Goal: Find specific page/section: Find specific page/section

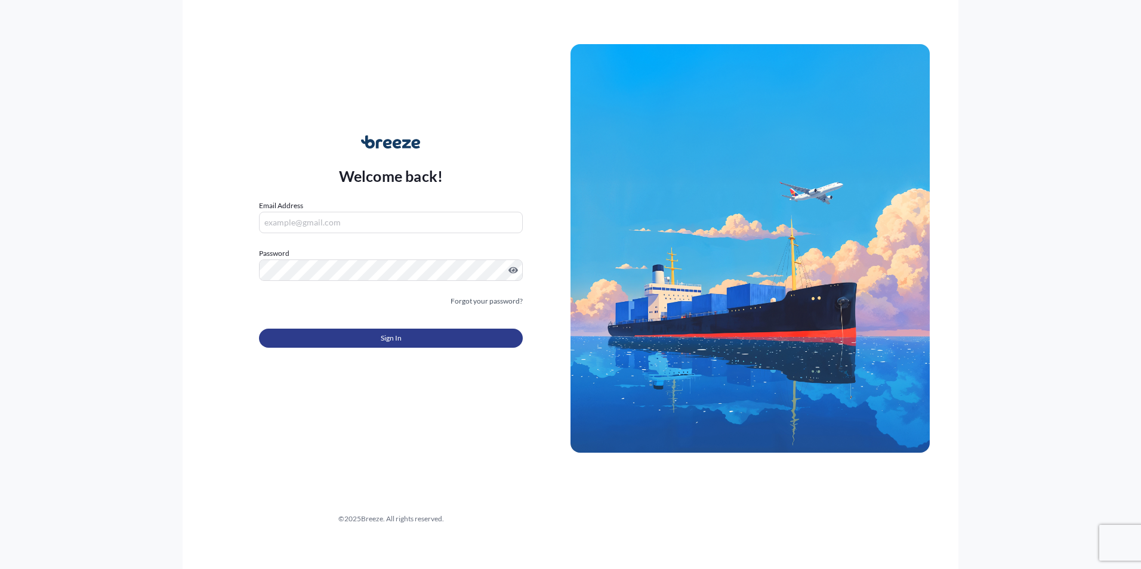
type input "[EMAIL_ADDRESS][DOMAIN_NAME]"
click at [389, 334] on span "Sign In" at bounding box center [391, 338] width 21 height 12
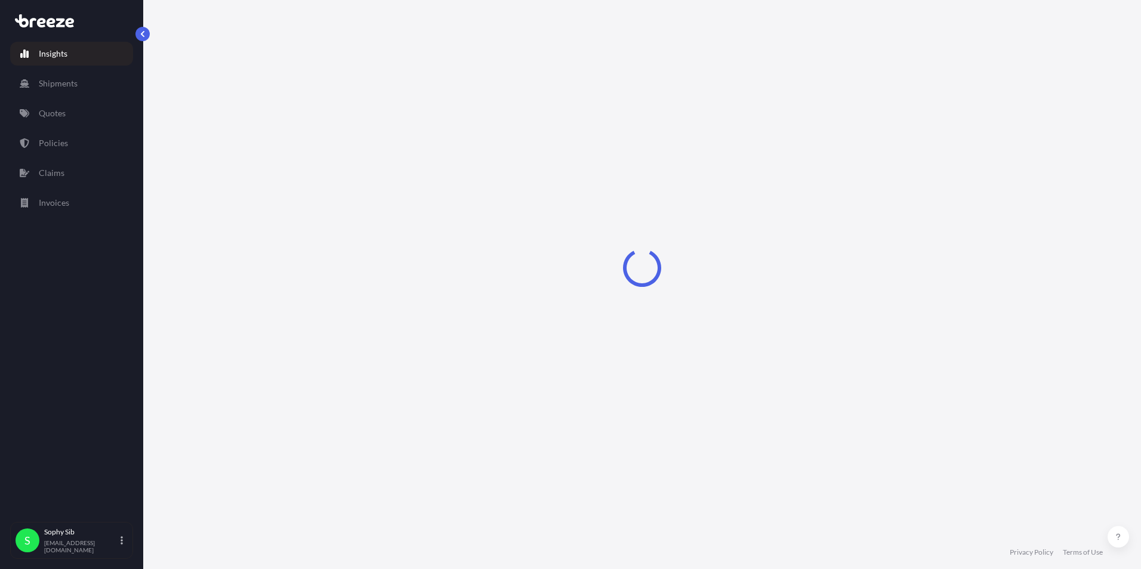
select select "2025"
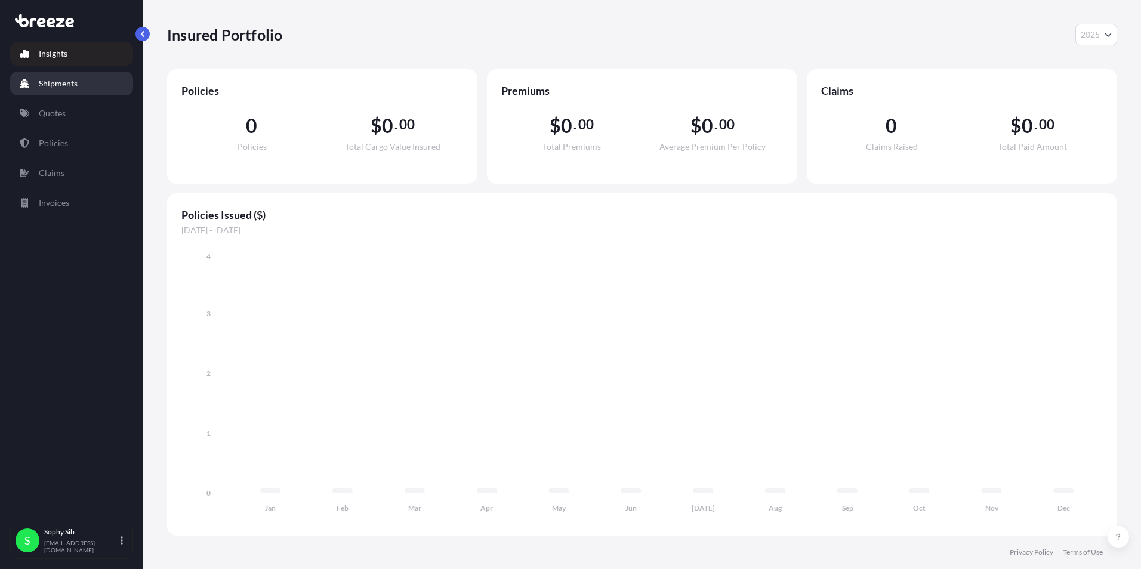
click at [67, 87] on p "Shipments" at bounding box center [58, 84] width 39 height 12
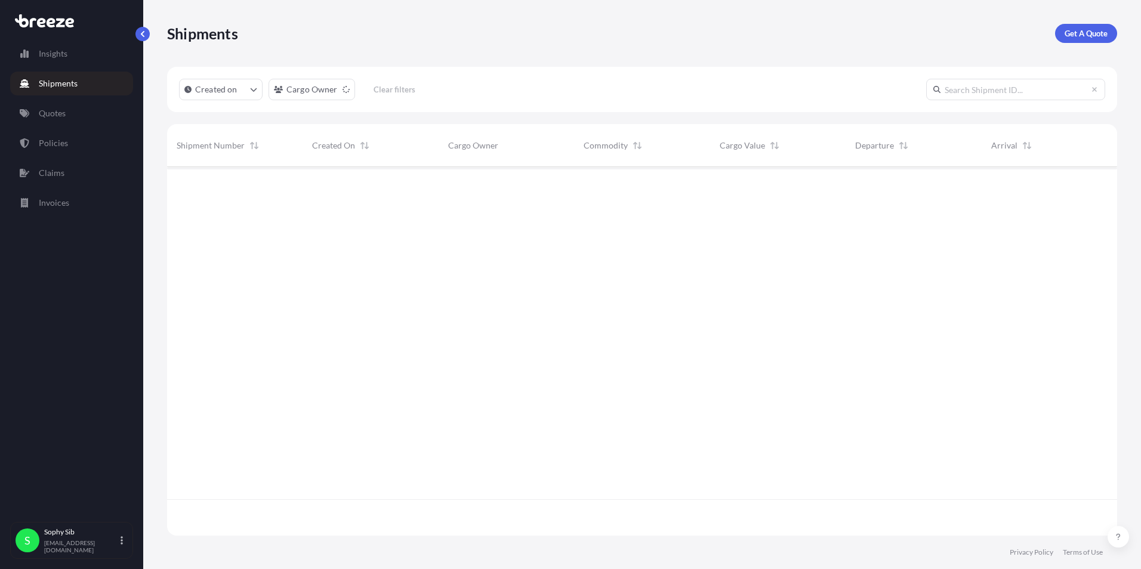
scroll to position [403, 941]
click at [56, 58] on p "Insights" at bounding box center [53, 54] width 29 height 12
select select "2025"
